Goal: Contribute content

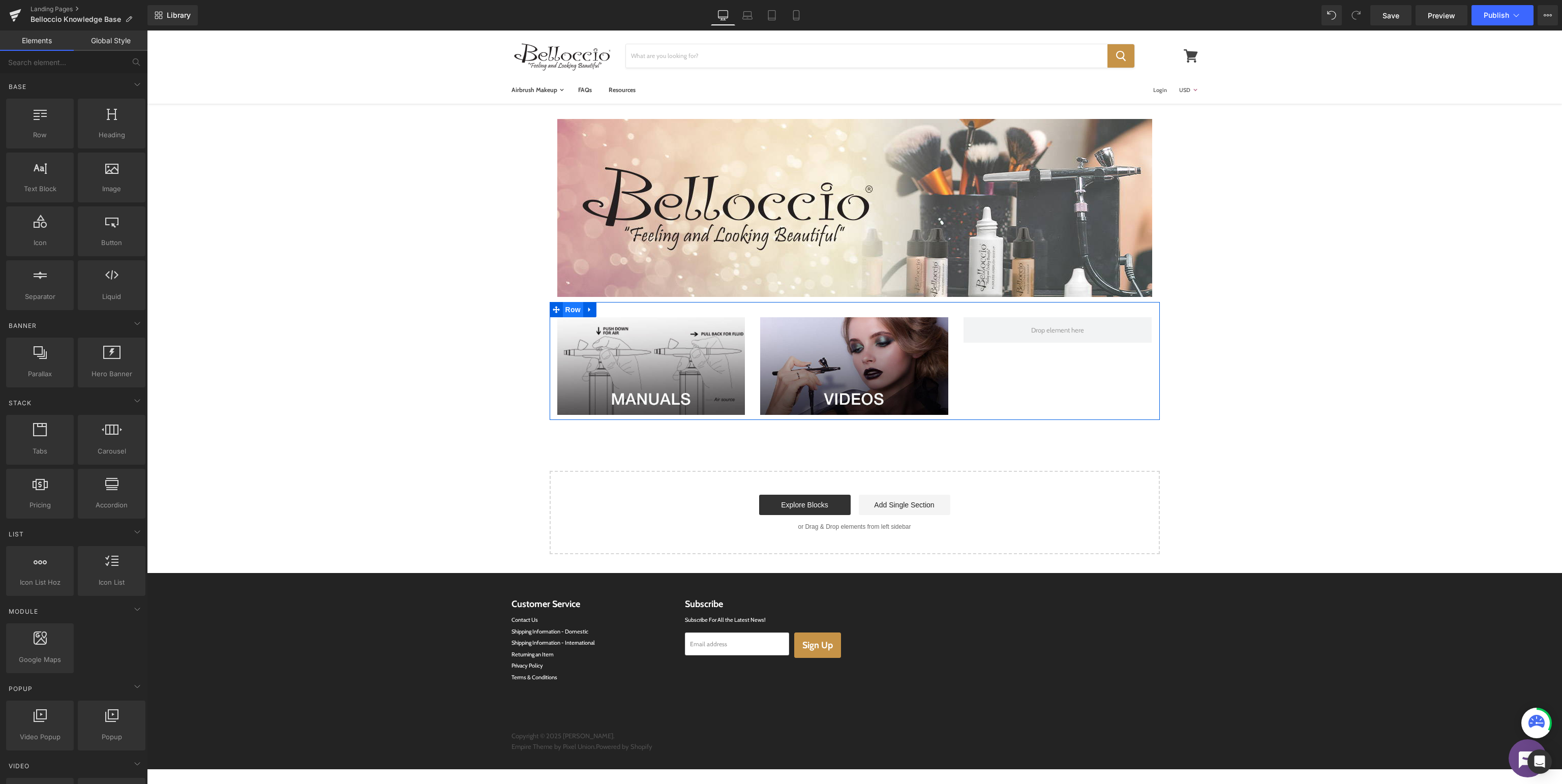
click at [567, 307] on span "Row" at bounding box center [573, 310] width 20 height 15
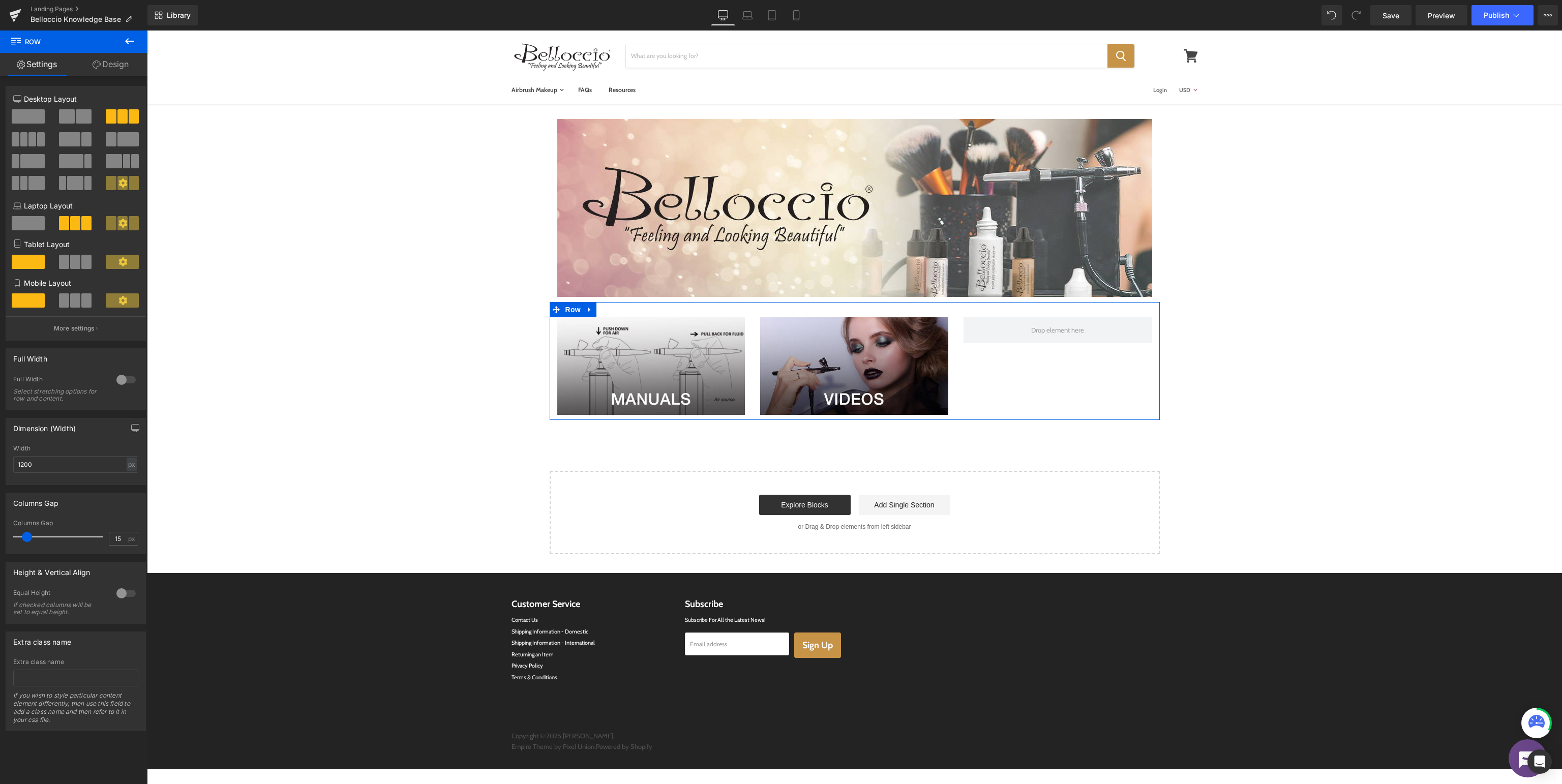
click at [80, 125] on div at bounding box center [76, 120] width 47 height 22
click at [85, 120] on span at bounding box center [83, 116] width 16 height 14
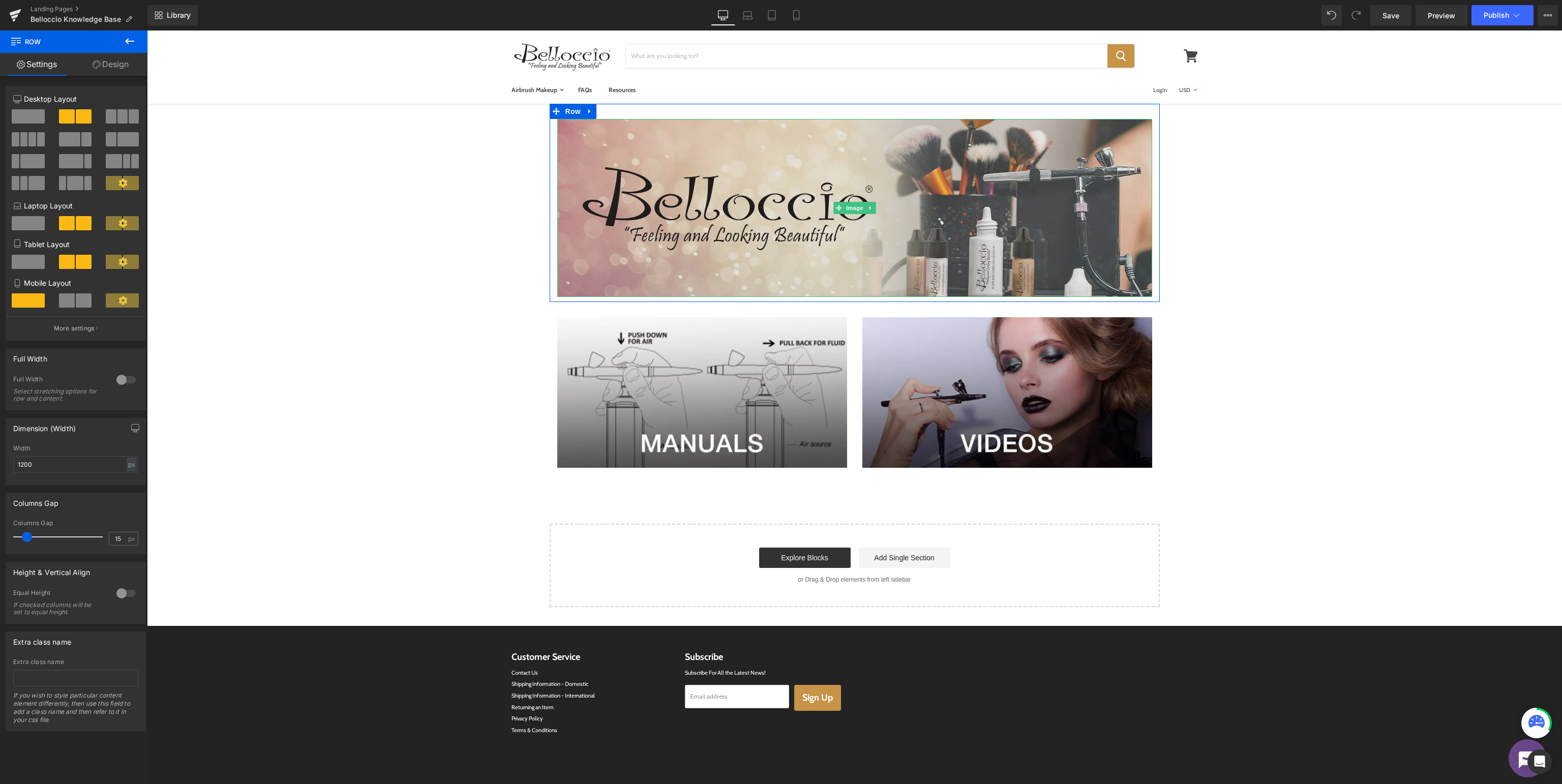
click at [956, 208] on img at bounding box center [855, 207] width 595 height 178
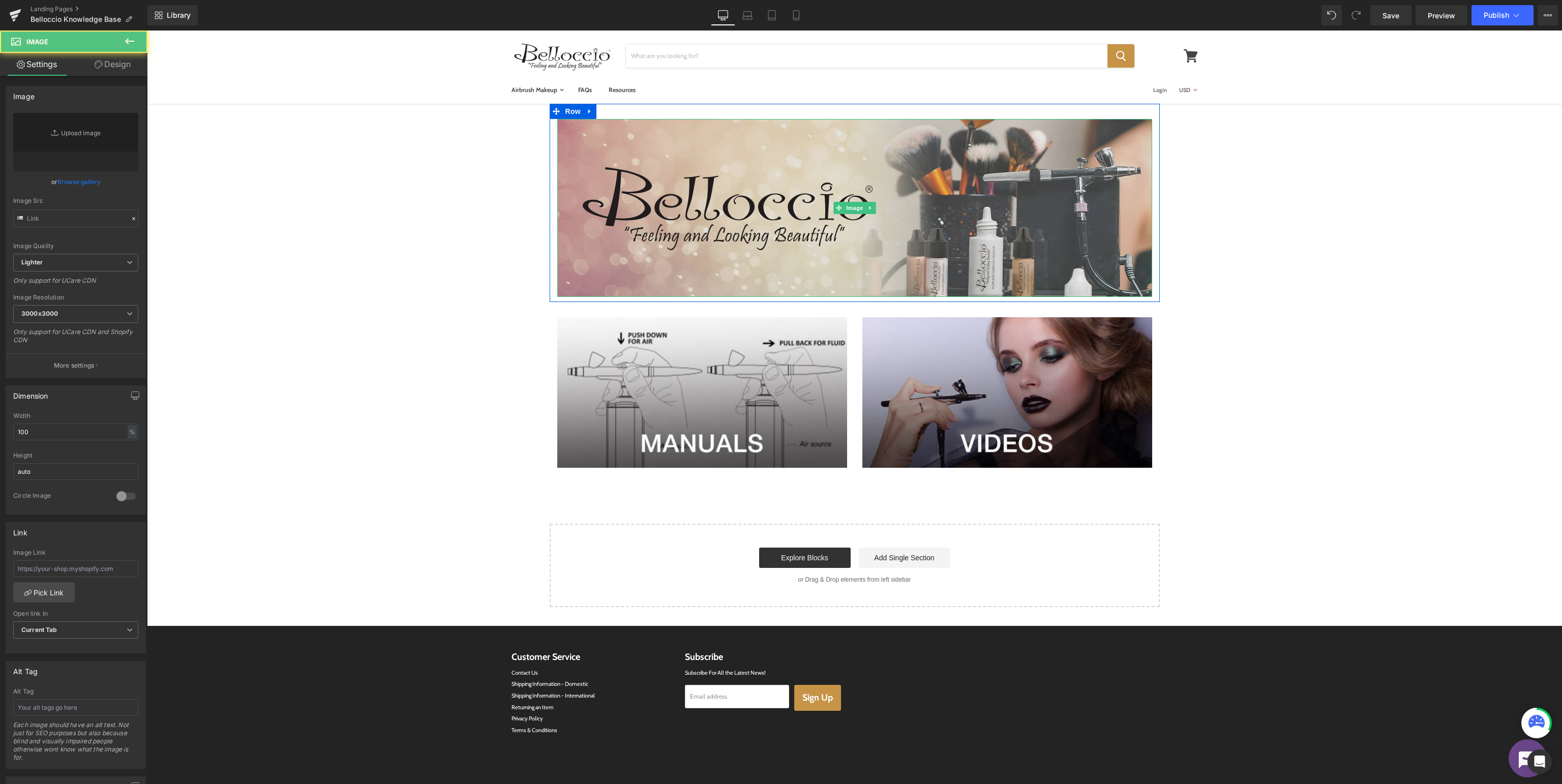
type input "[URL][DOMAIN_NAME]"
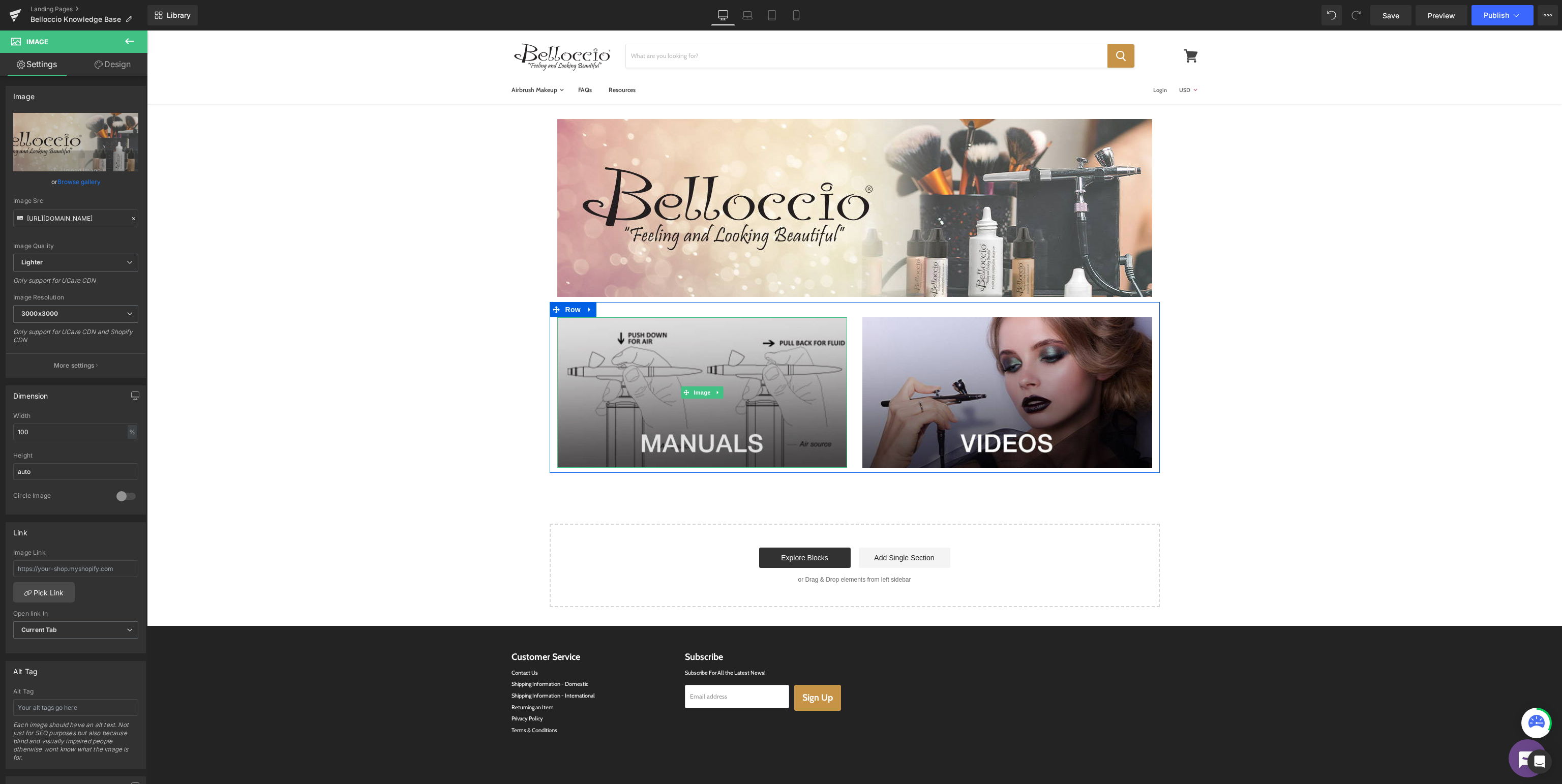
click at [773, 394] on img at bounding box center [702, 392] width 290 height 151
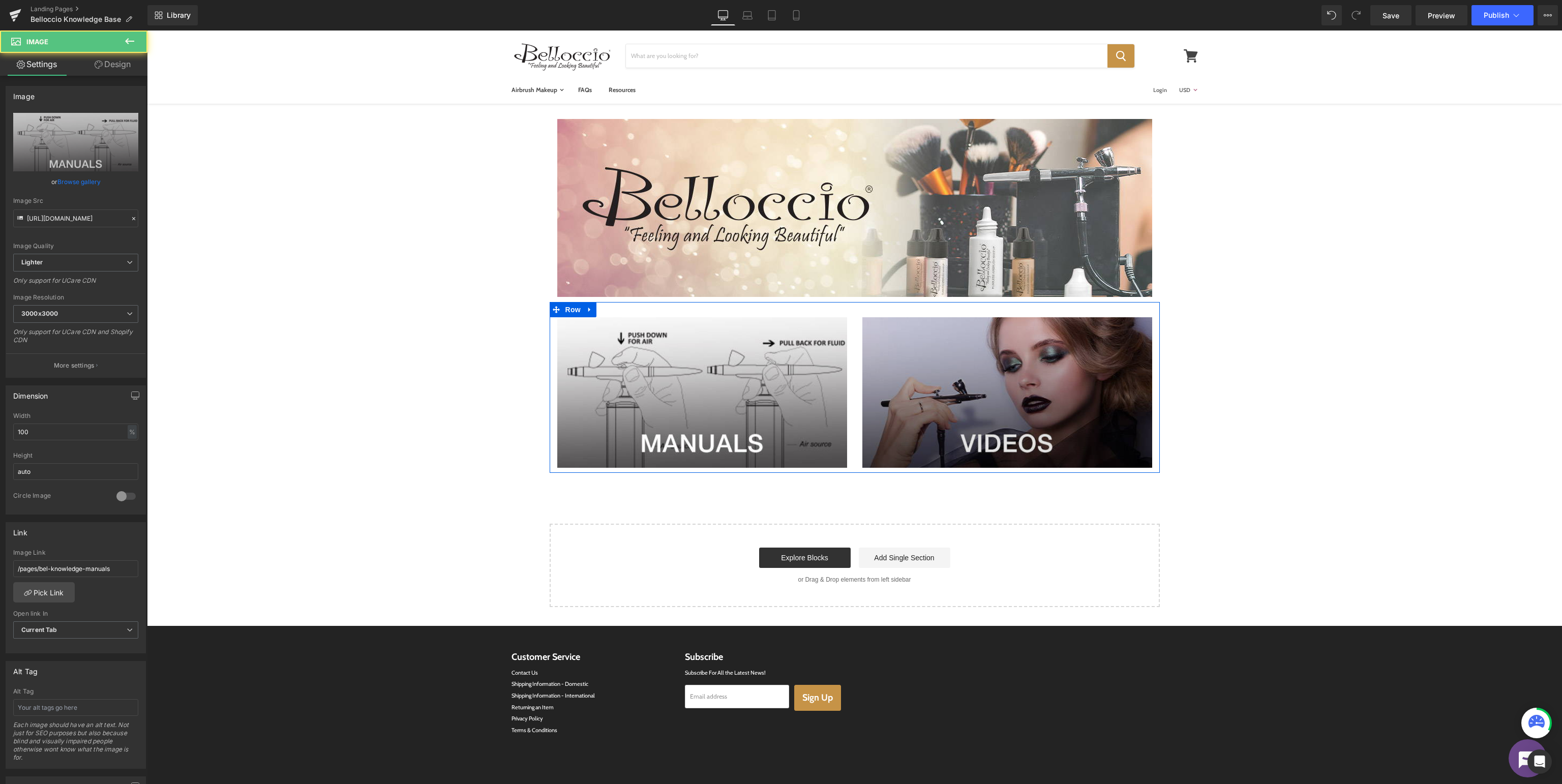
click at [984, 379] on img at bounding box center [1007, 392] width 290 height 151
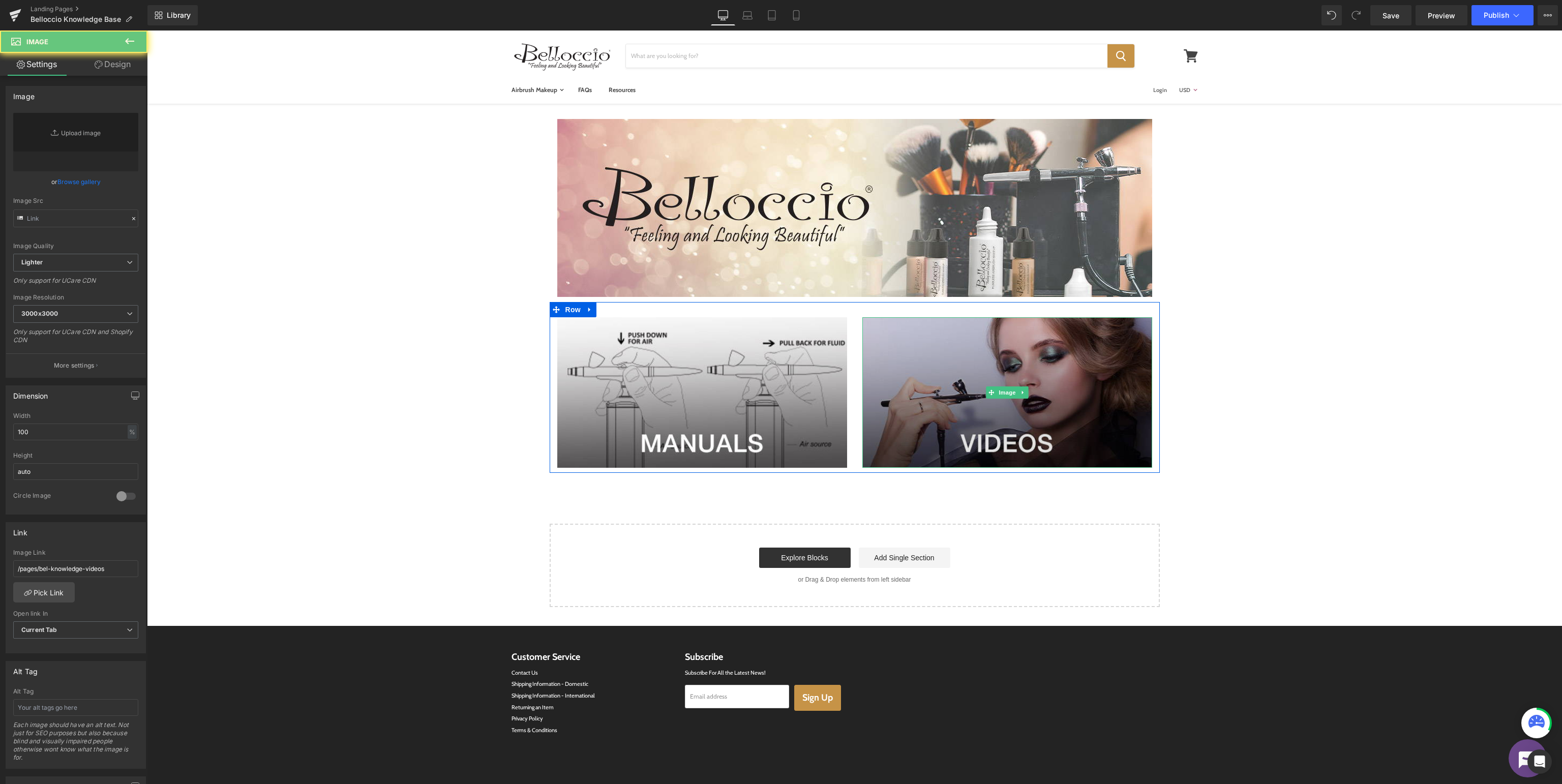
type input "[URL][DOMAIN_NAME]"
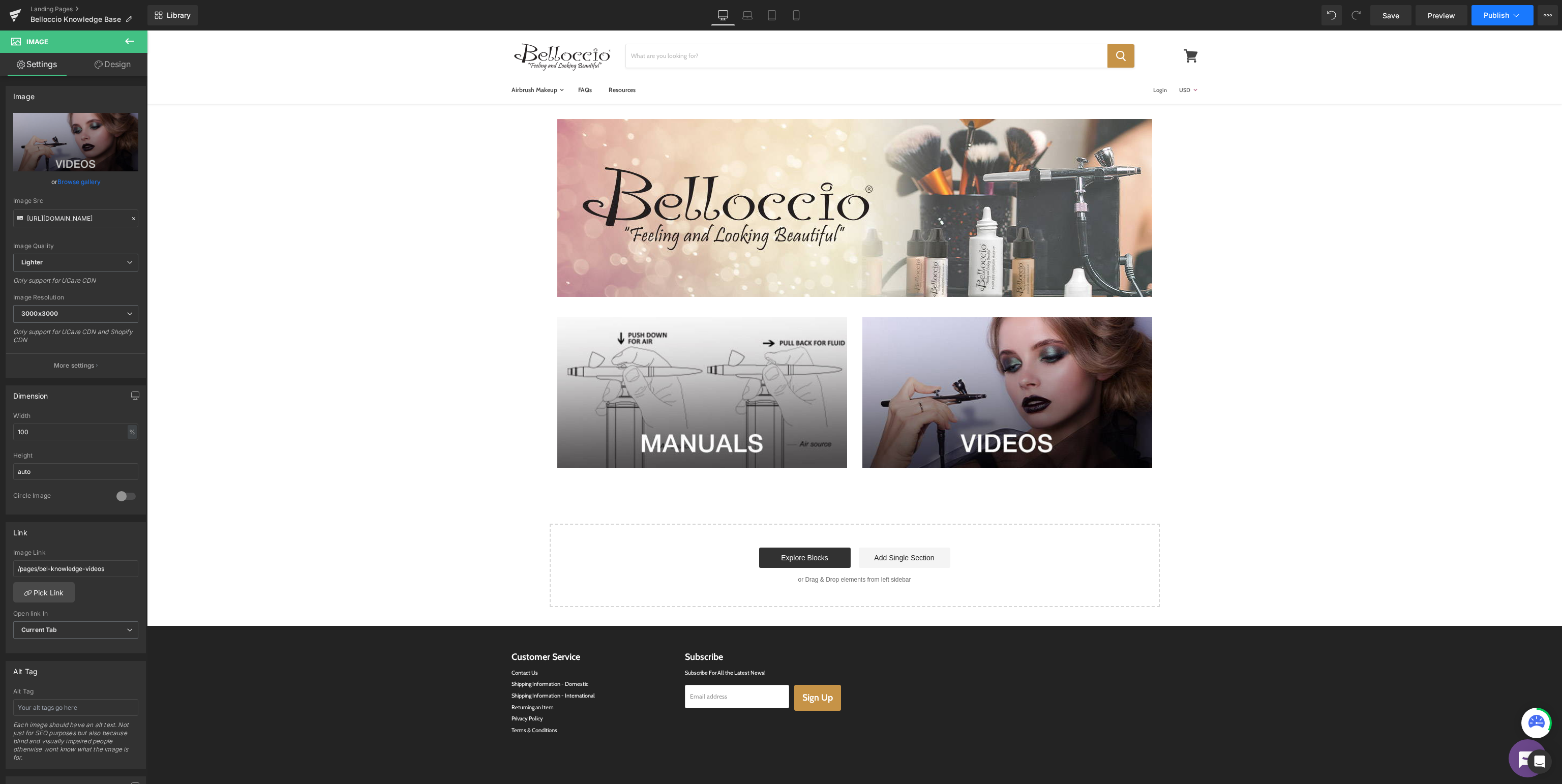
click at [1497, 22] on button "Publish" at bounding box center [1503, 15] width 62 height 20
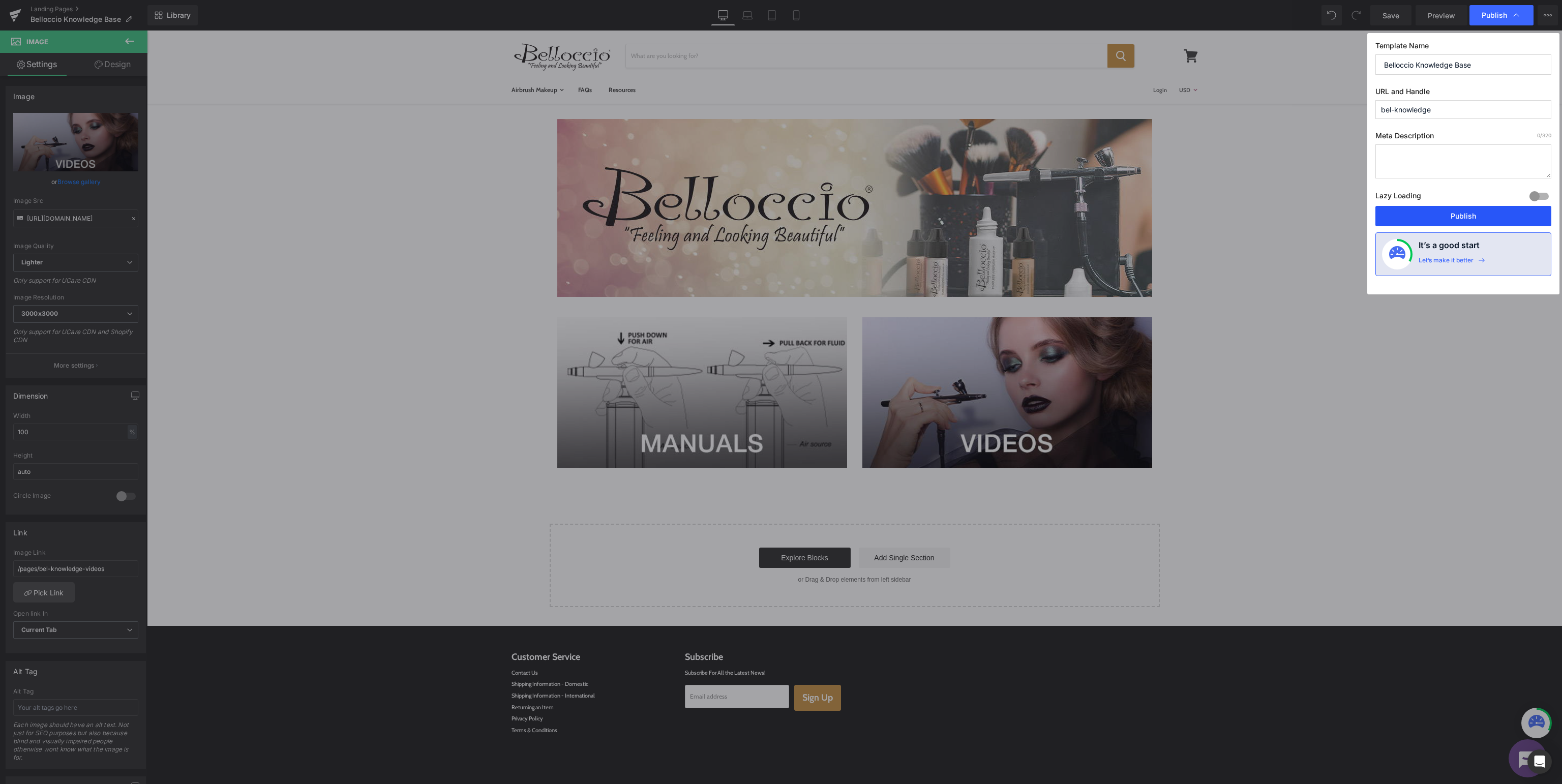
click at [1459, 212] on button "Publish" at bounding box center [1464, 216] width 176 height 20
